Goal: Transaction & Acquisition: Purchase product/service

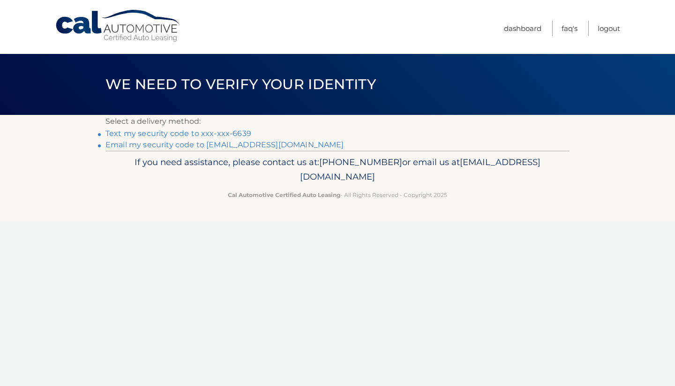
click at [243, 133] on link "Text my security code to xxx-xxx-6639" at bounding box center [178, 133] width 146 height 9
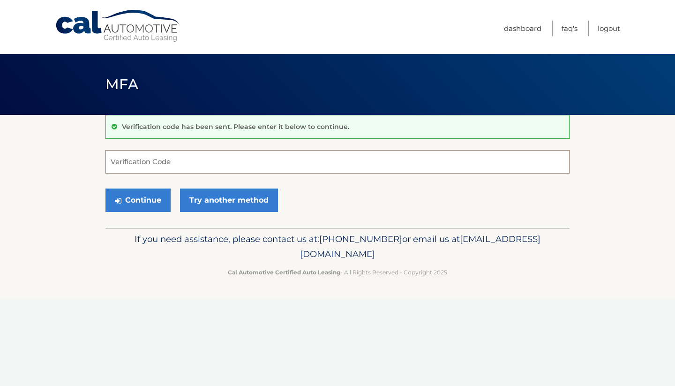
click at [197, 158] on input "Verification Code" at bounding box center [337, 161] width 464 height 23
type input "960122"
click at [148, 203] on button "Continue" at bounding box center [137, 199] width 65 height 23
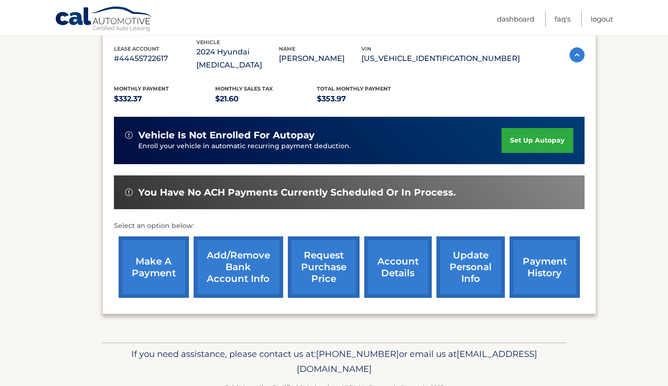
scroll to position [170, 0]
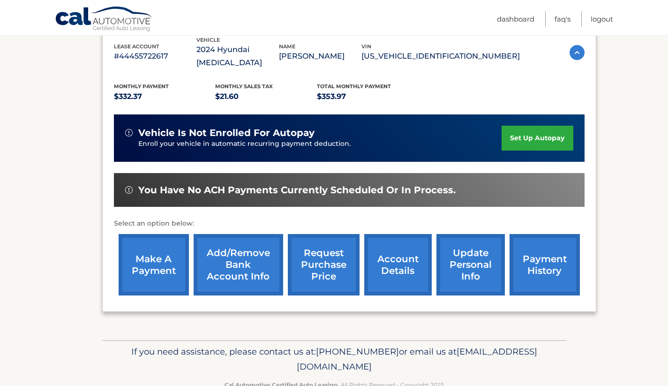
click at [160, 244] on link "make a payment" at bounding box center [154, 264] width 70 height 61
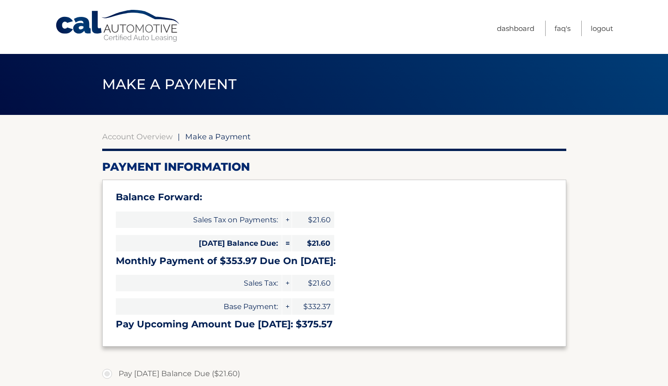
select select "ZTlkNzdiYmYtZWRkYy00MTMxLTkxYzktYTBiMmViOWFmOTk0"
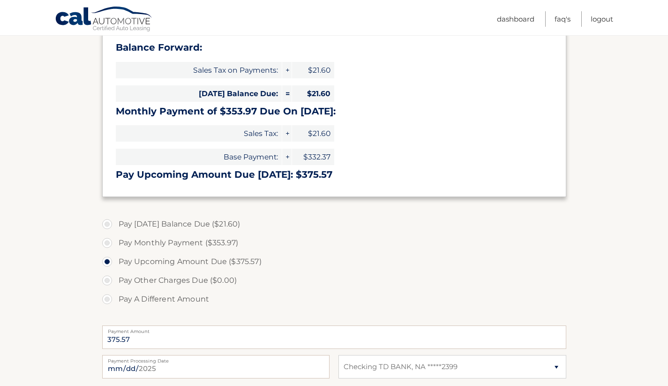
scroll to position [154, 0]
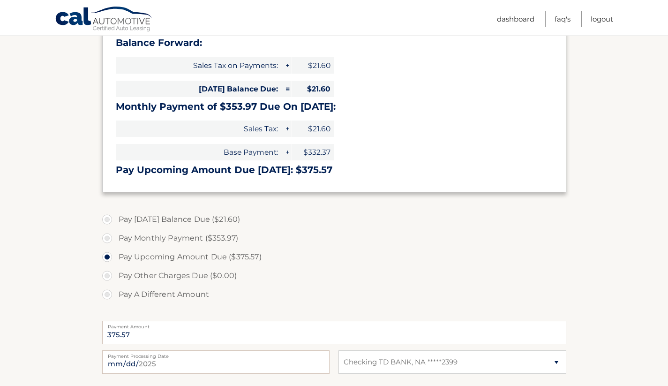
click at [108, 235] on label "Pay Monthly Payment ($353.97)" at bounding box center [334, 238] width 464 height 19
click at [108, 235] on input "Pay Monthly Payment ($353.97)" at bounding box center [110, 236] width 9 height 15
radio input "true"
type input "353.97"
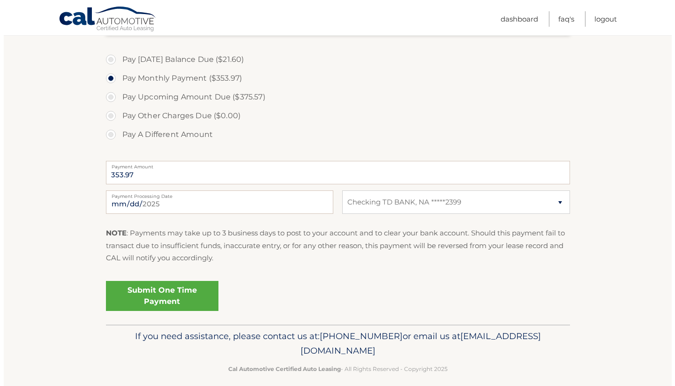
scroll to position [316, 0]
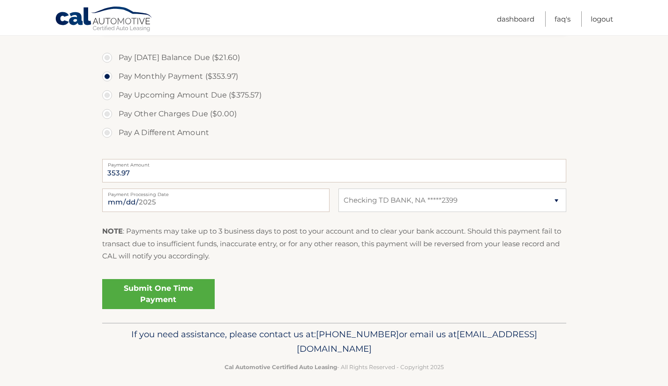
click at [175, 293] on link "Submit One Time Payment" at bounding box center [158, 294] width 112 height 30
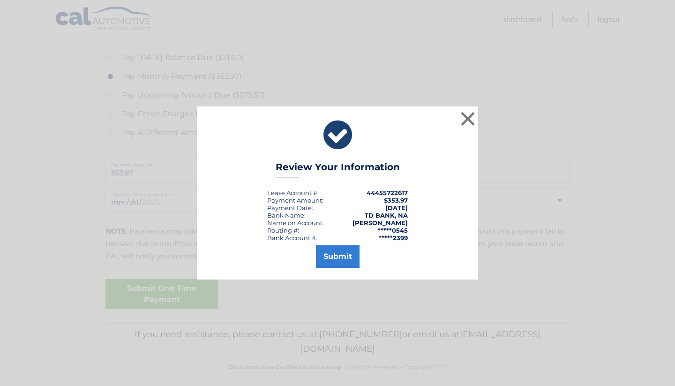
click at [344, 256] on button "Submit" at bounding box center [338, 256] width 44 height 22
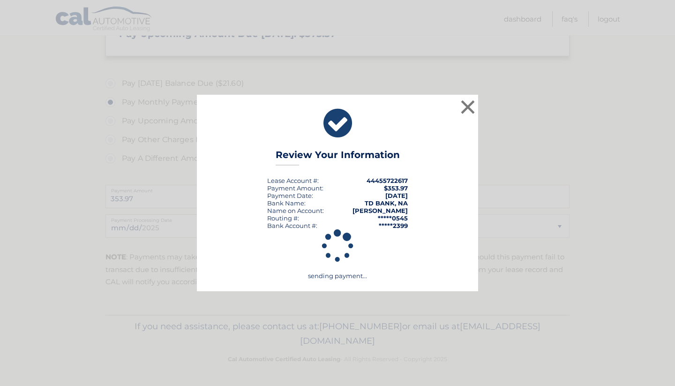
scroll to position [287, 0]
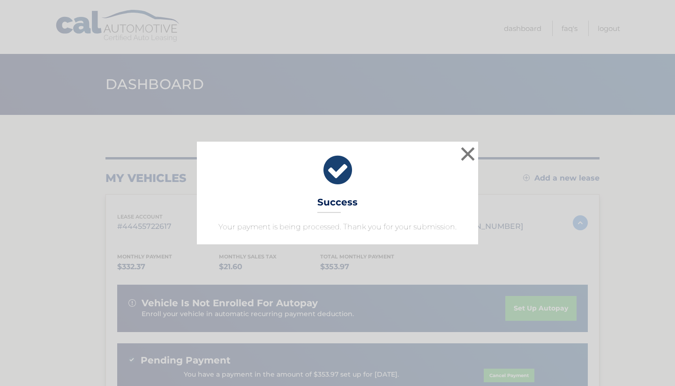
click at [464, 156] on button "×" at bounding box center [467, 153] width 19 height 19
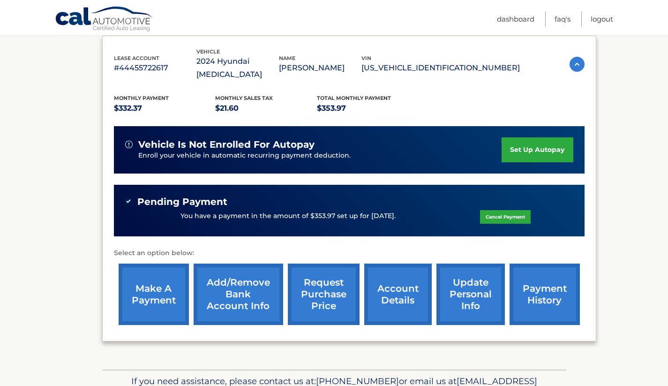
scroll to position [158, 0]
click at [156, 270] on link "make a payment" at bounding box center [154, 293] width 70 height 61
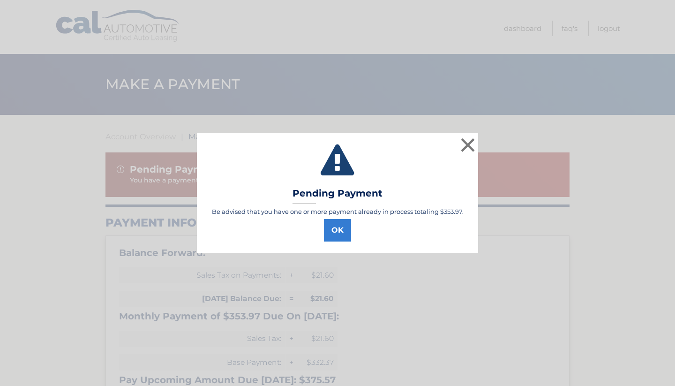
select select "ZTlkNzdiYmYtZWRkYy00MTMxLTkxYzktYTBiMmViOWFmOTk0"
click at [464, 145] on button "×" at bounding box center [467, 144] width 19 height 19
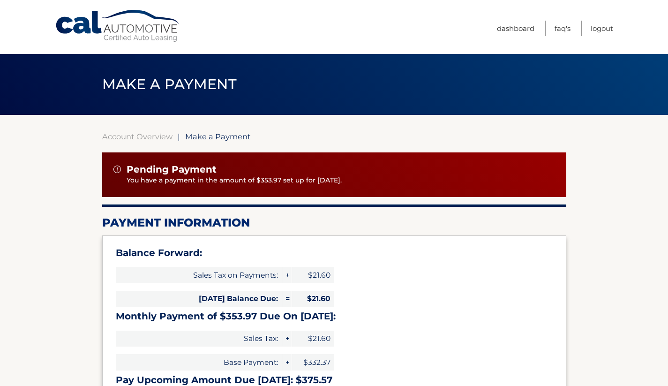
click at [600, 28] on link "Logout" at bounding box center [601, 28] width 22 height 15
